Goal: Task Accomplishment & Management: Complete application form

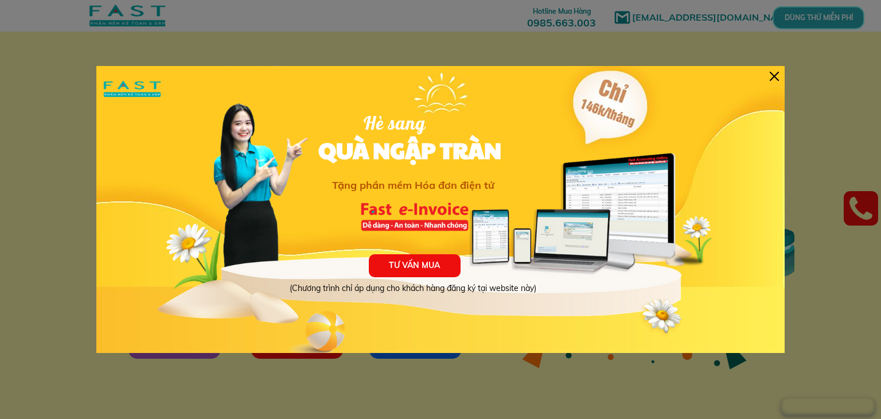
click at [767, 77] on div "TƯ VẤN MUA (Chương trình chỉ áp dụng cho khách hàng đăng ký tại website này) Hè…" at bounding box center [440, 209] width 689 height 287
click at [776, 72] on div at bounding box center [774, 76] width 9 height 9
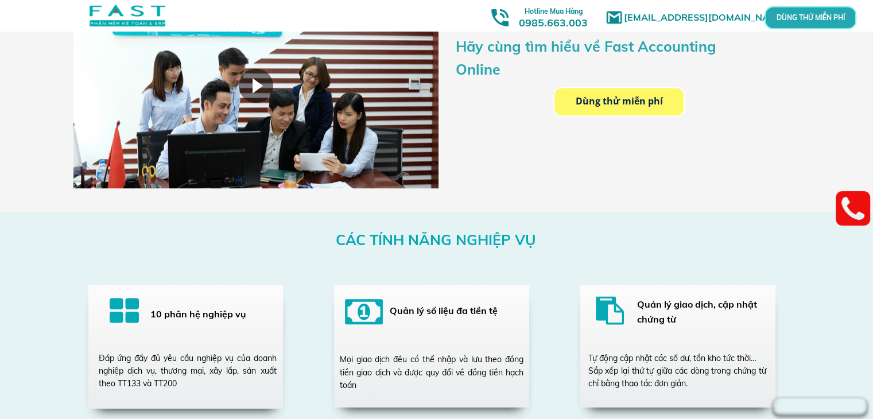
scroll to position [2008, 0]
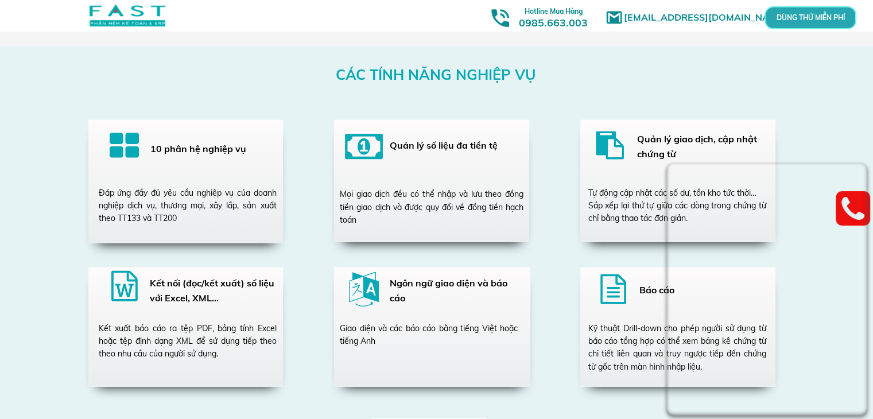
click at [285, 99] on div "CÁC TÍNH NĂNG NGHIỆP VỤ 10 phân hệ nghiệp vụ Đáp ứng đầy đủ yêu cầu nghiệp vụ c…" at bounding box center [436, 256] width 551 height 421
click at [792, 118] on div "CÁC TÍNH NĂNG NGHIỆP VỤ 10 phân hệ nghiệp vụ Đáp ứng đầy đủ yêu cầu nghiệp vụ c…" at bounding box center [436, 256] width 873 height 421
click at [807, 19] on p "DÙNG THỬ MIỄN PHÍ" at bounding box center [810, 17] width 28 height 6
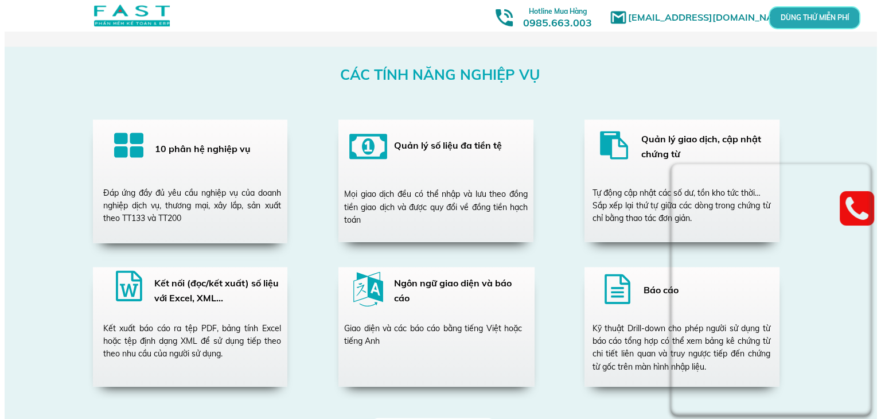
scroll to position [0, 0]
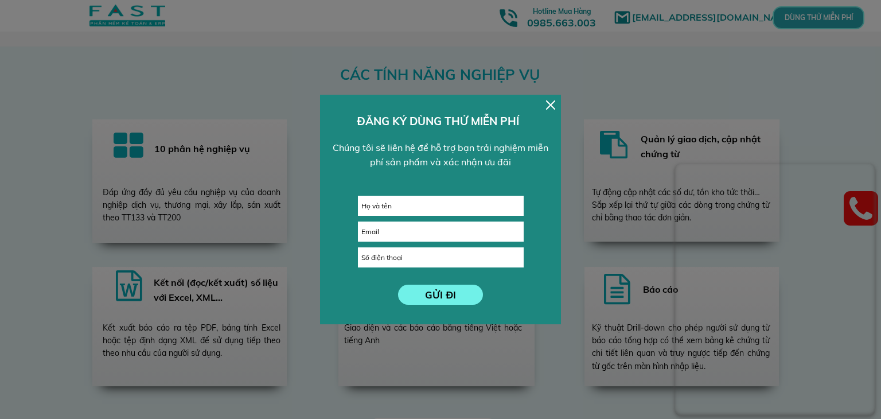
click at [429, 204] on input "text" at bounding box center [441, 205] width 165 height 19
type input "[PERSON_NAME]"
click at [421, 236] on input "email" at bounding box center [441, 231] width 165 height 19
type input "U"
type input "Ủ"
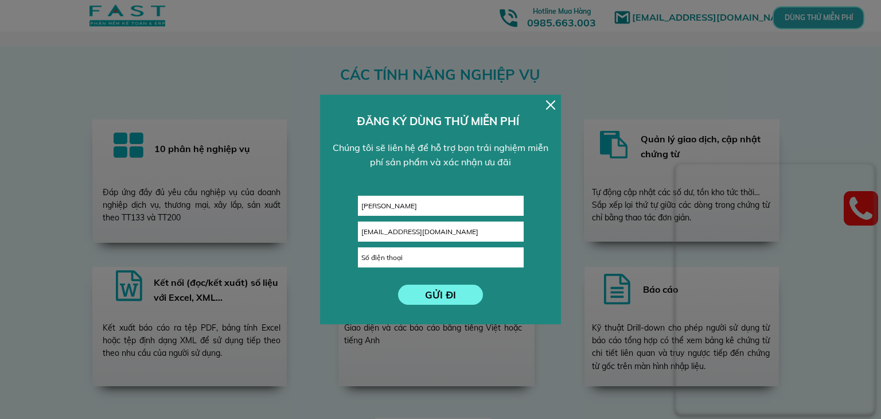
type input "[EMAIL_ADDRESS][DOMAIN_NAME]"
click at [423, 255] on input "tel" at bounding box center [441, 257] width 165 height 19
type input "0399648966"
click at [421, 294] on p "GỬI ĐI" at bounding box center [440, 295] width 85 height 20
